Goal: Transaction & Acquisition: Purchase product/service

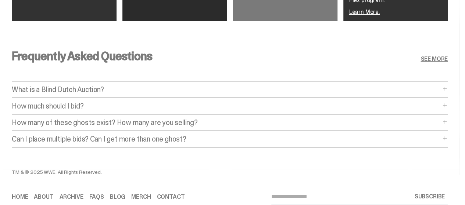
scroll to position [1416, 0]
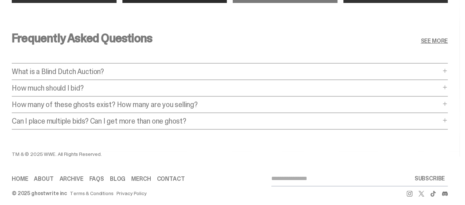
click at [116, 68] on p "What is a Blind Dutch Auction?" at bounding box center [226, 71] width 428 height 7
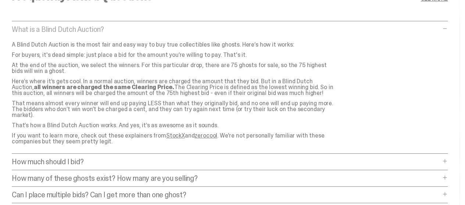
click at [227, 158] on div "How much should I bid? How much should I bid? The short answer is: just bid the…" at bounding box center [230, 164] width 436 height 12
click at [225, 158] on p "How much should I bid?" at bounding box center [226, 161] width 428 height 7
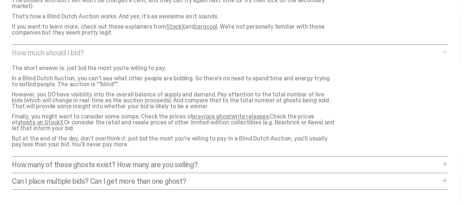
scroll to position [1526, 0]
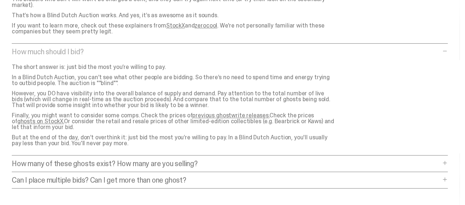
click at [225, 160] on p "How many of these ghosts exist? How many are you selling?" at bounding box center [226, 163] width 428 height 7
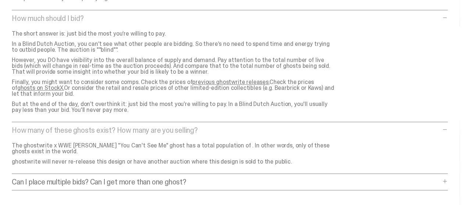
scroll to position [1563, 0]
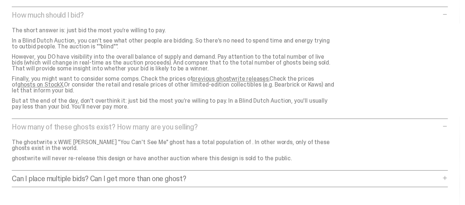
click at [219, 175] on p "Can I place multiple bids? Can I get more than one ghost?" at bounding box center [226, 178] width 428 height 7
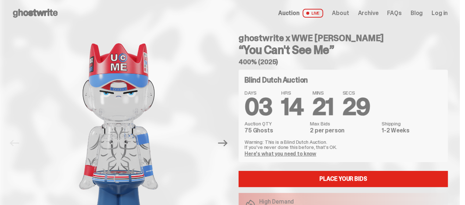
scroll to position [0, 0]
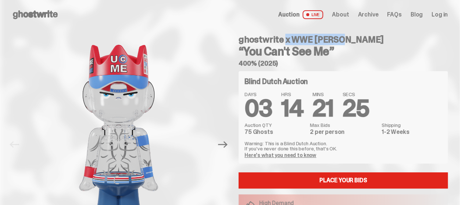
drag, startPoint x: 240, startPoint y: 37, endPoint x: 288, endPoint y: 40, distance: 48.2
click at [288, 40] on div "ghostwrite x WWE [PERSON_NAME] “You Can't See Me” 400% (2025) Blind Dutch Aucti…" at bounding box center [339, 144] width 218 height 231
click at [221, 143] on icon "Next" at bounding box center [223, 145] width 10 height 10
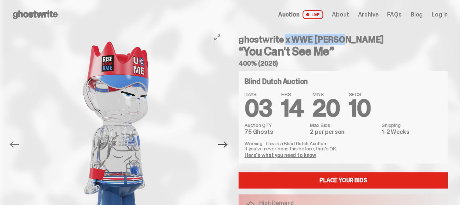
click at [221, 143] on icon "Next" at bounding box center [223, 145] width 10 height 10
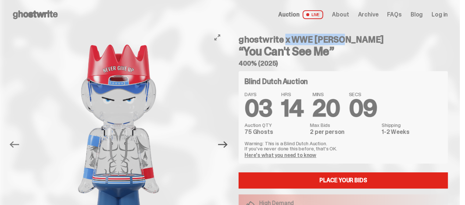
click at [221, 143] on icon "Next" at bounding box center [223, 145] width 10 height 10
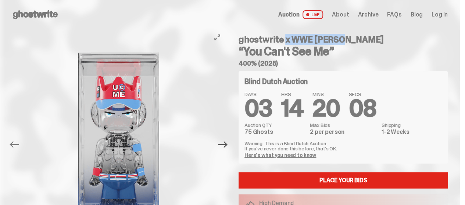
click at [221, 143] on icon "Next" at bounding box center [223, 145] width 10 height 10
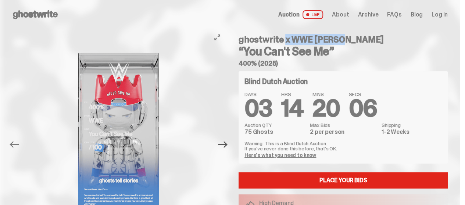
click at [221, 143] on icon "Next" at bounding box center [223, 145] width 10 height 10
